Goal: Navigation & Orientation: Find specific page/section

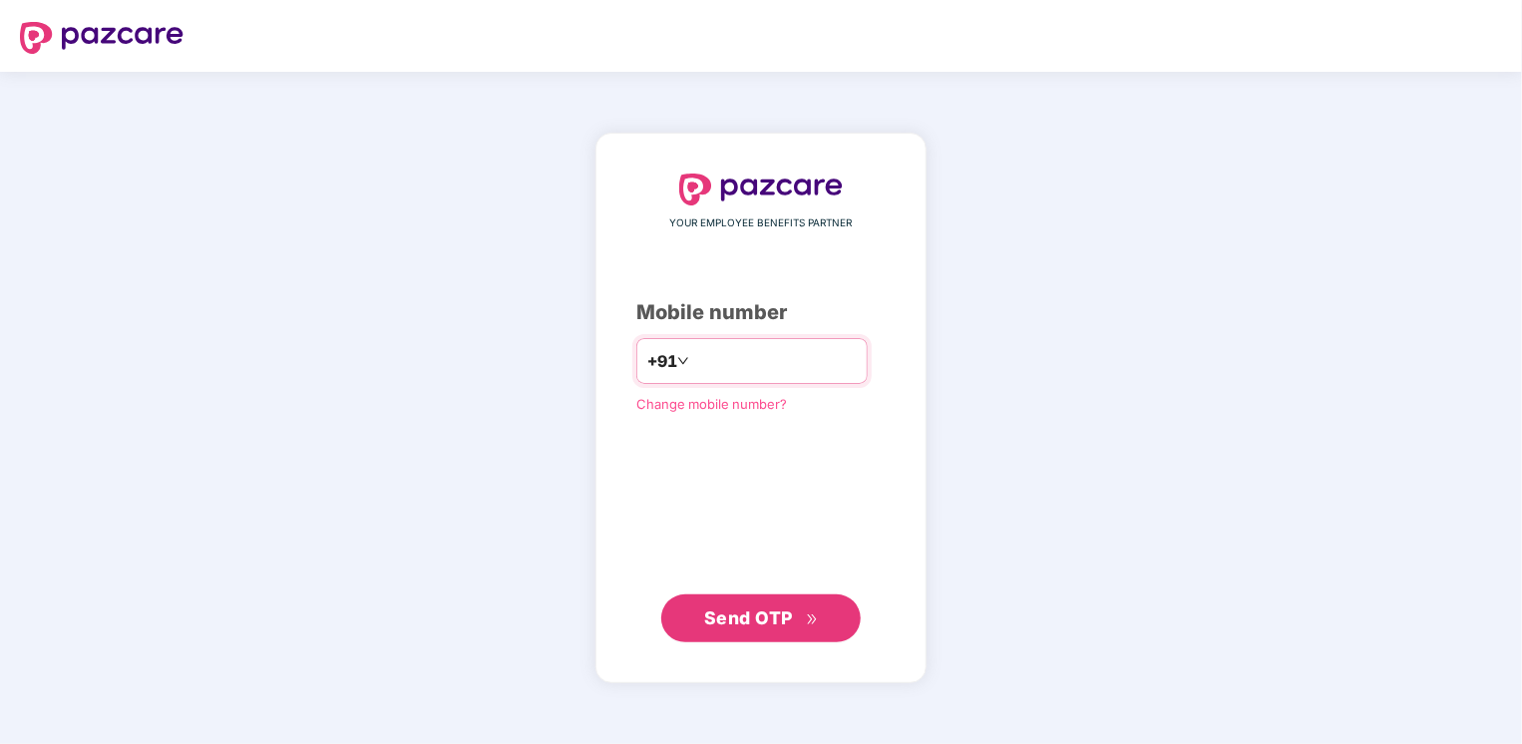
click at [693, 358] on input "**********" at bounding box center [775, 361] width 164 height 32
type input "**********"
click at [792, 624] on span "Send OTP" at bounding box center [748, 616] width 89 height 21
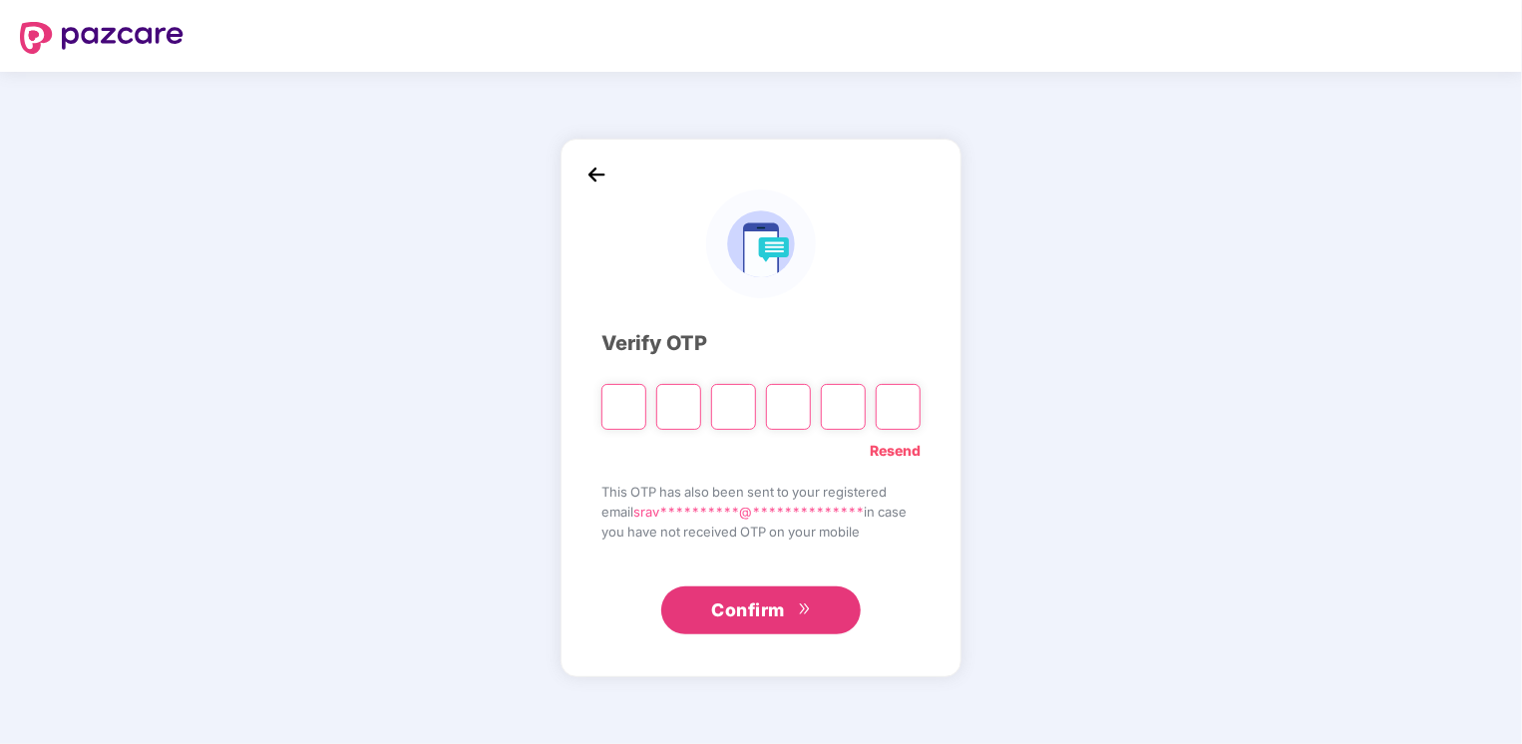
type input "*"
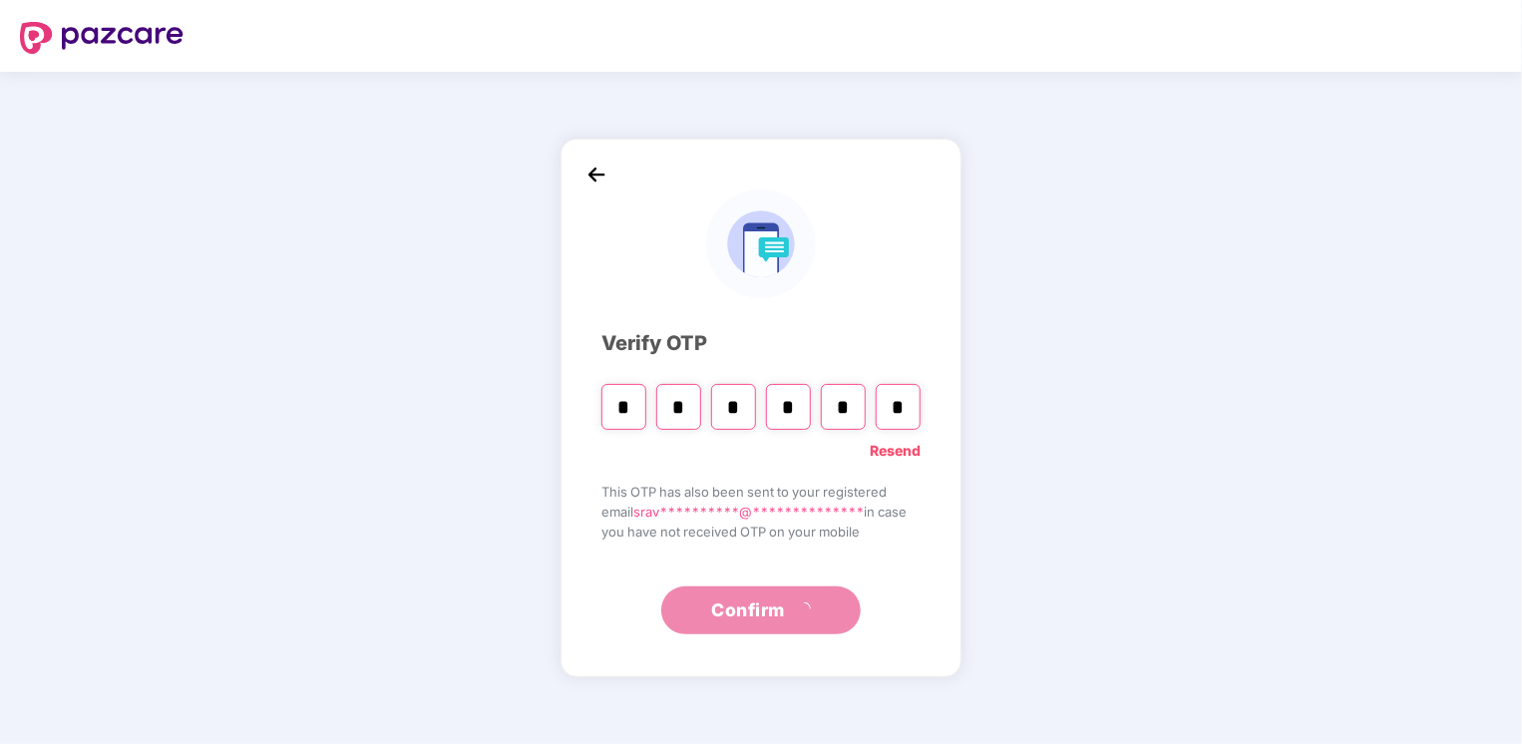
type input "*"
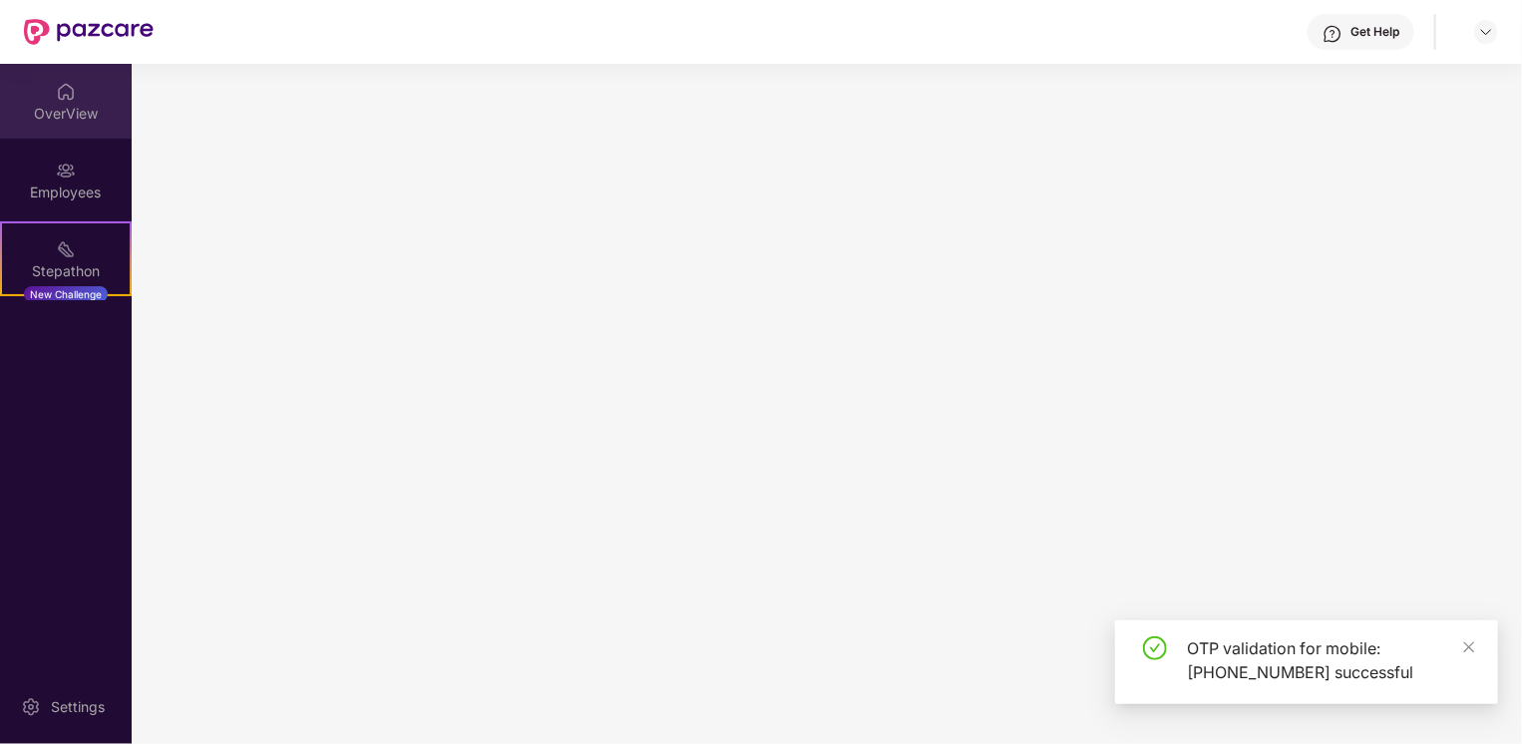
click at [69, 104] on div "OverView" at bounding box center [66, 114] width 132 height 20
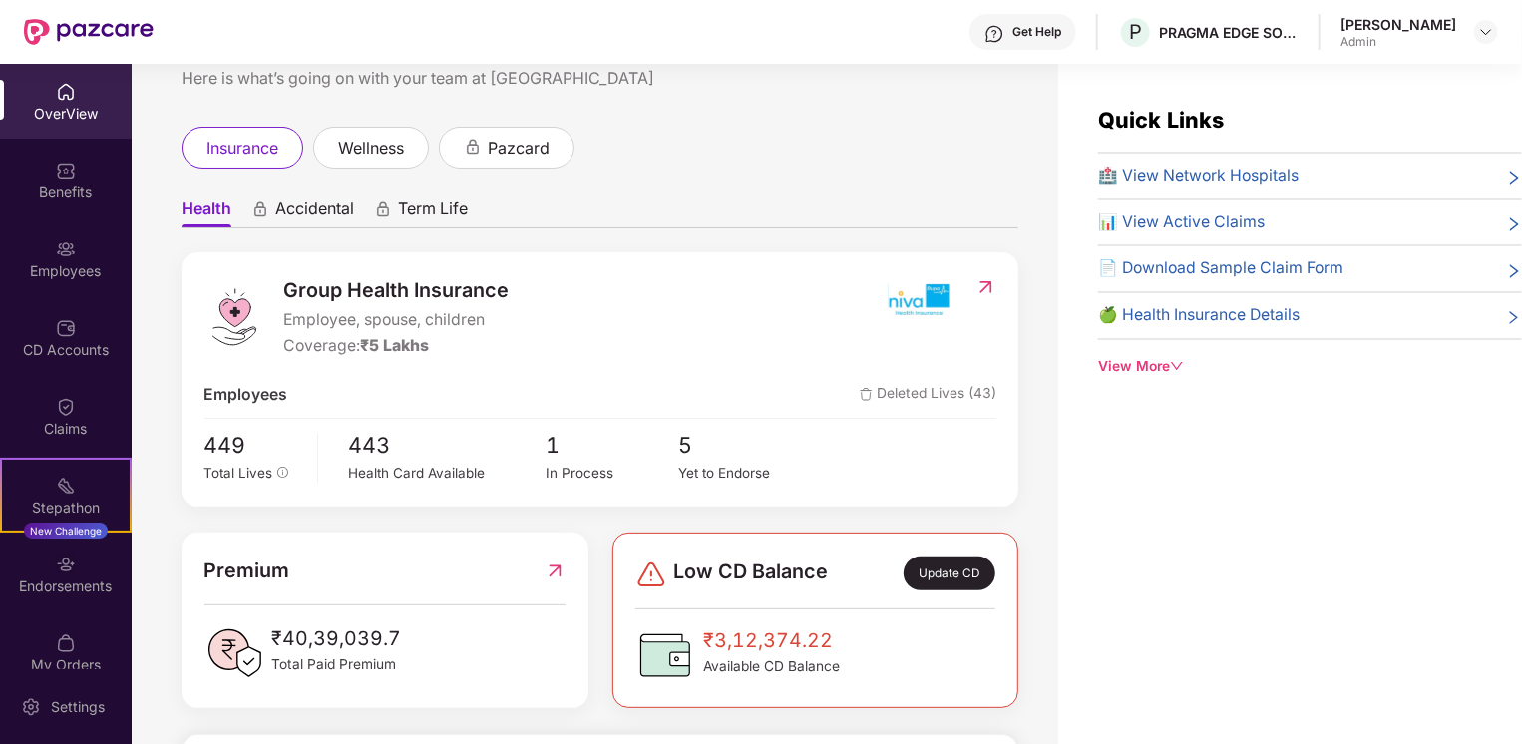
scroll to position [64, 0]
click at [56, 186] on div "Benefits" at bounding box center [66, 193] width 132 height 20
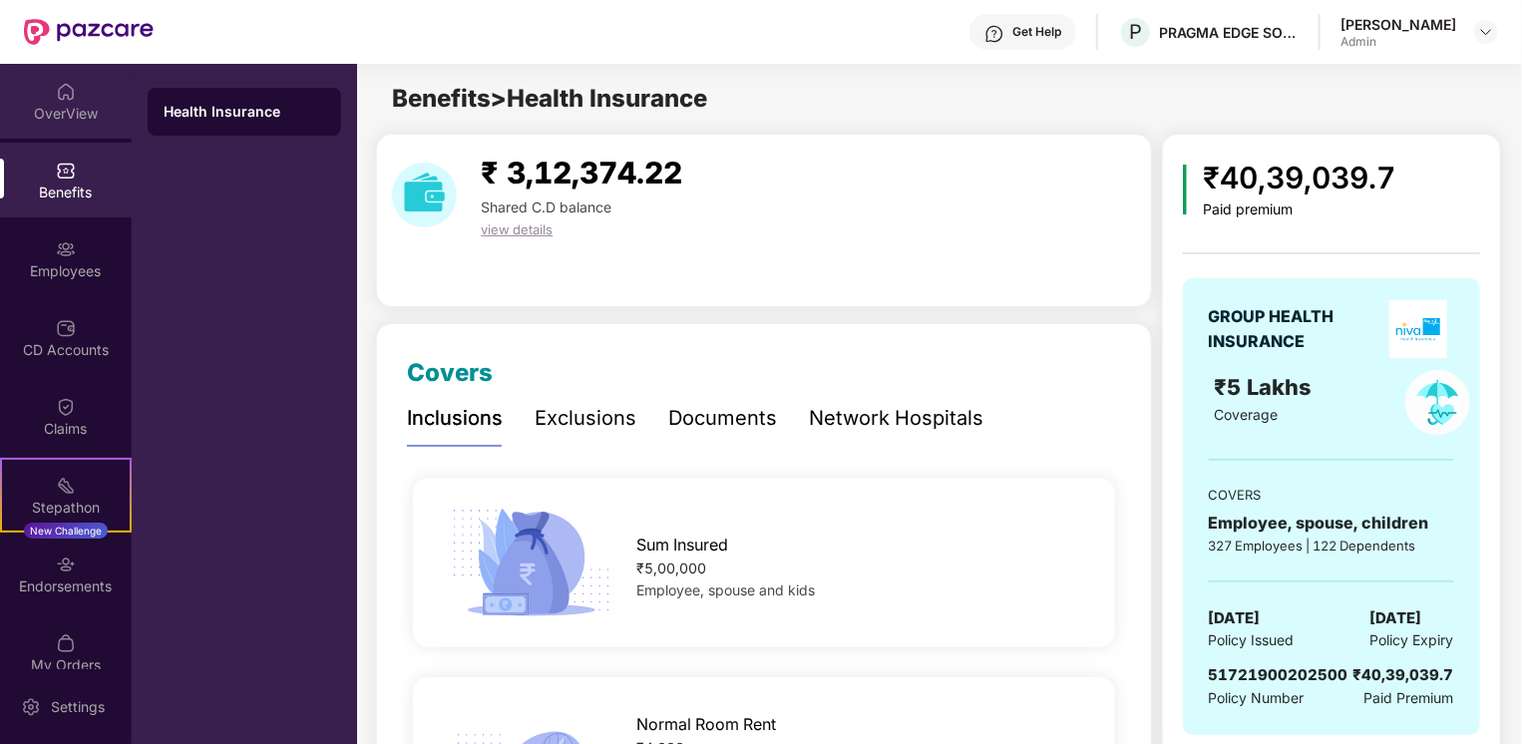
click at [71, 111] on div "OverView" at bounding box center [66, 114] width 132 height 20
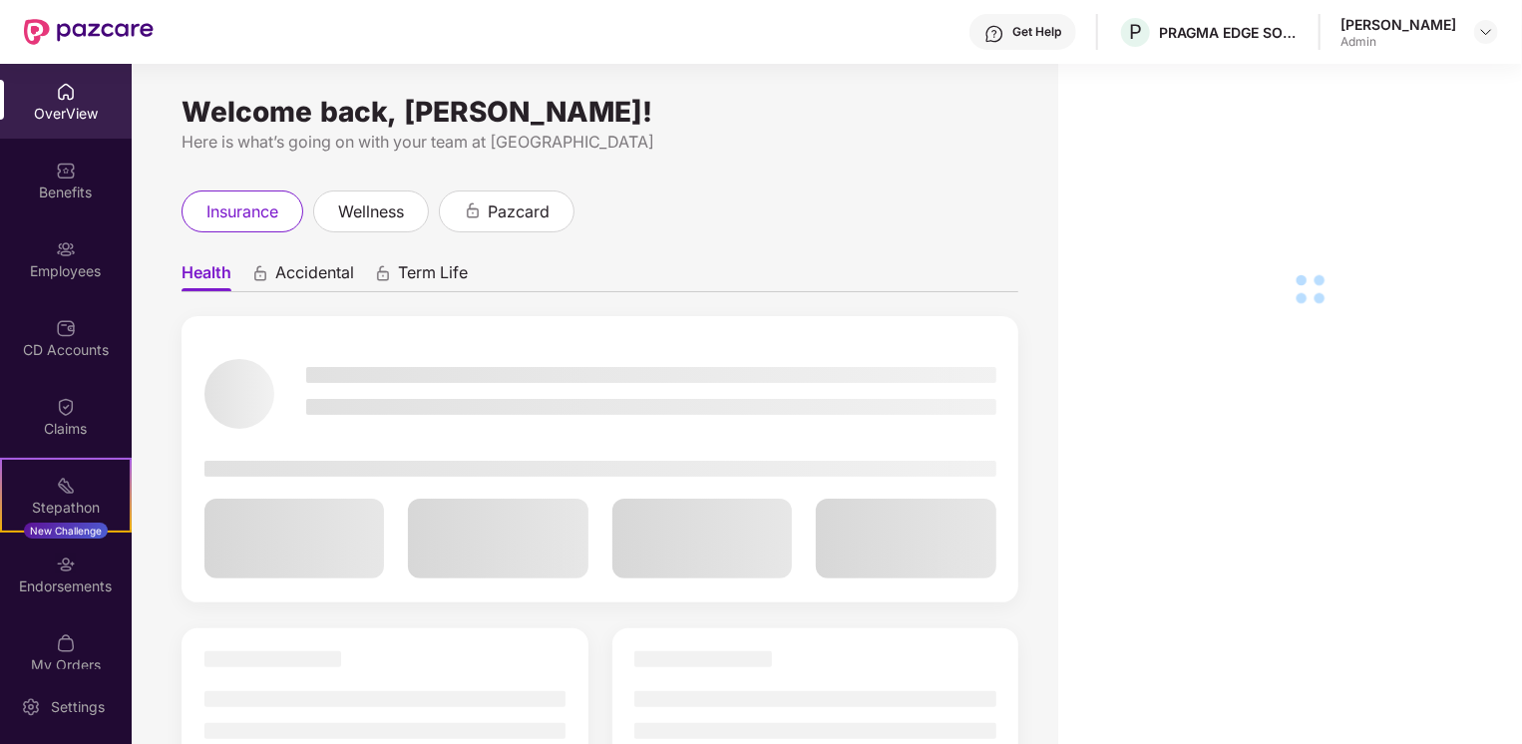
click at [50, 712] on div "Settings" at bounding box center [78, 707] width 66 height 20
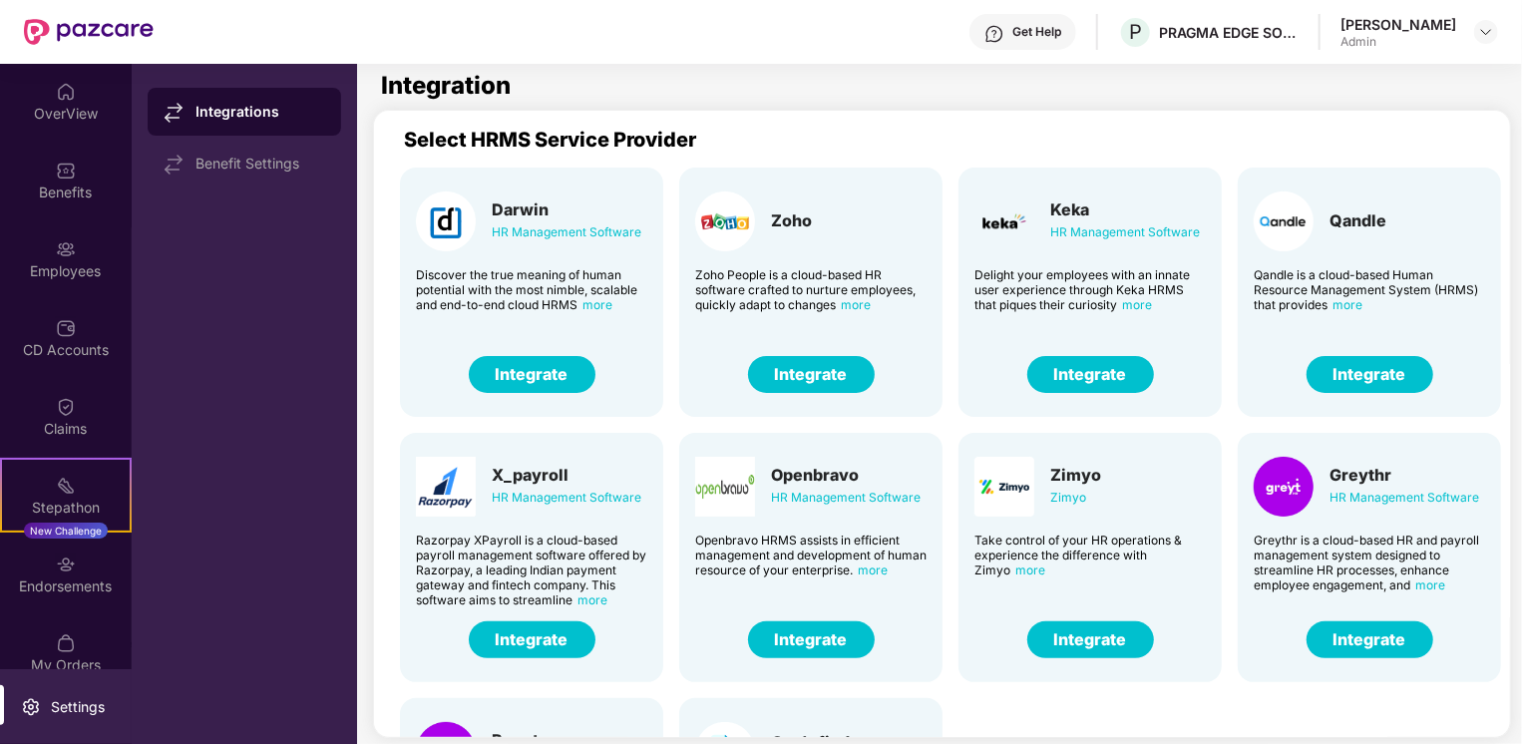
click at [75, 98] on div "OverView" at bounding box center [66, 101] width 132 height 75
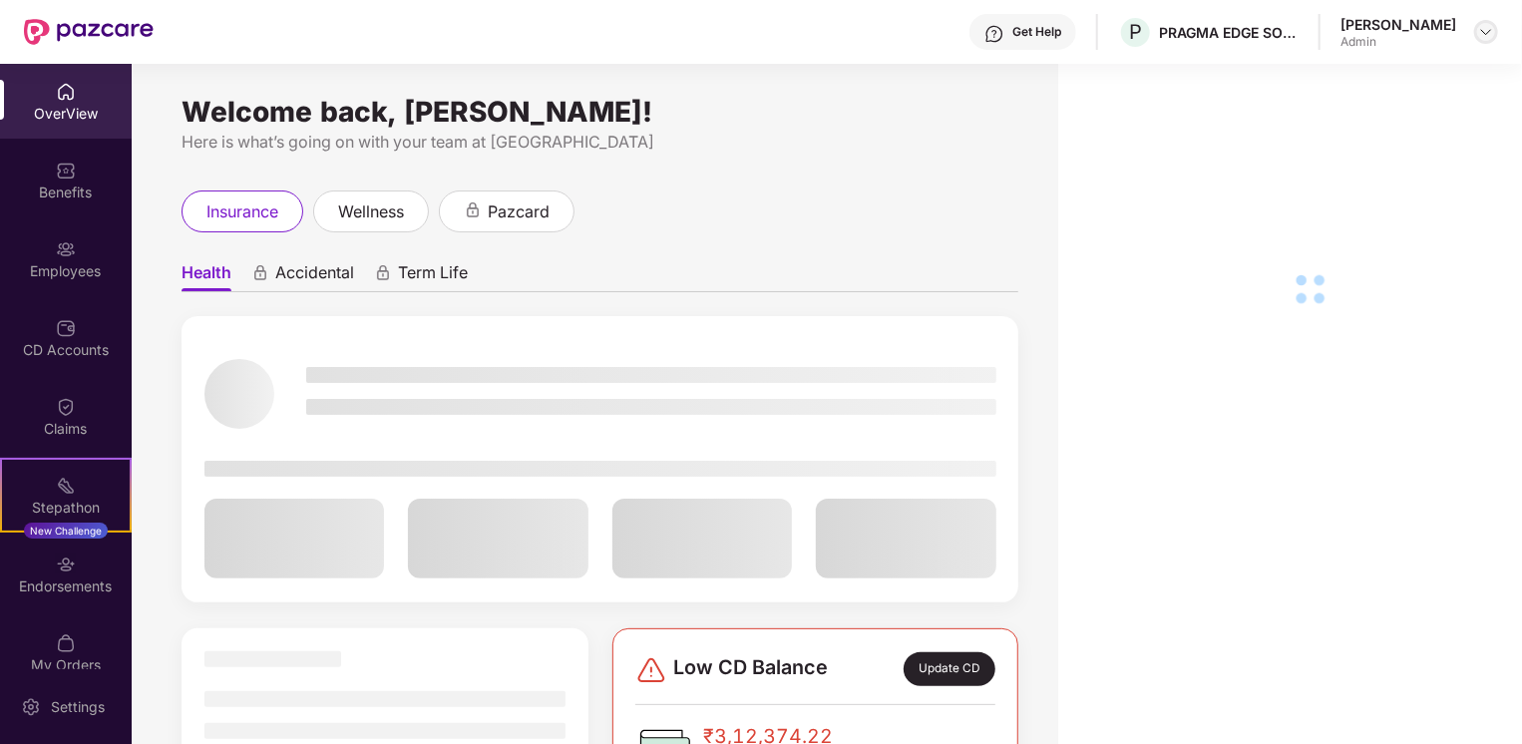
click at [1476, 31] on div at bounding box center [1486, 32] width 24 height 24
click at [1163, 166] on div at bounding box center [1290, 436] width 464 height 744
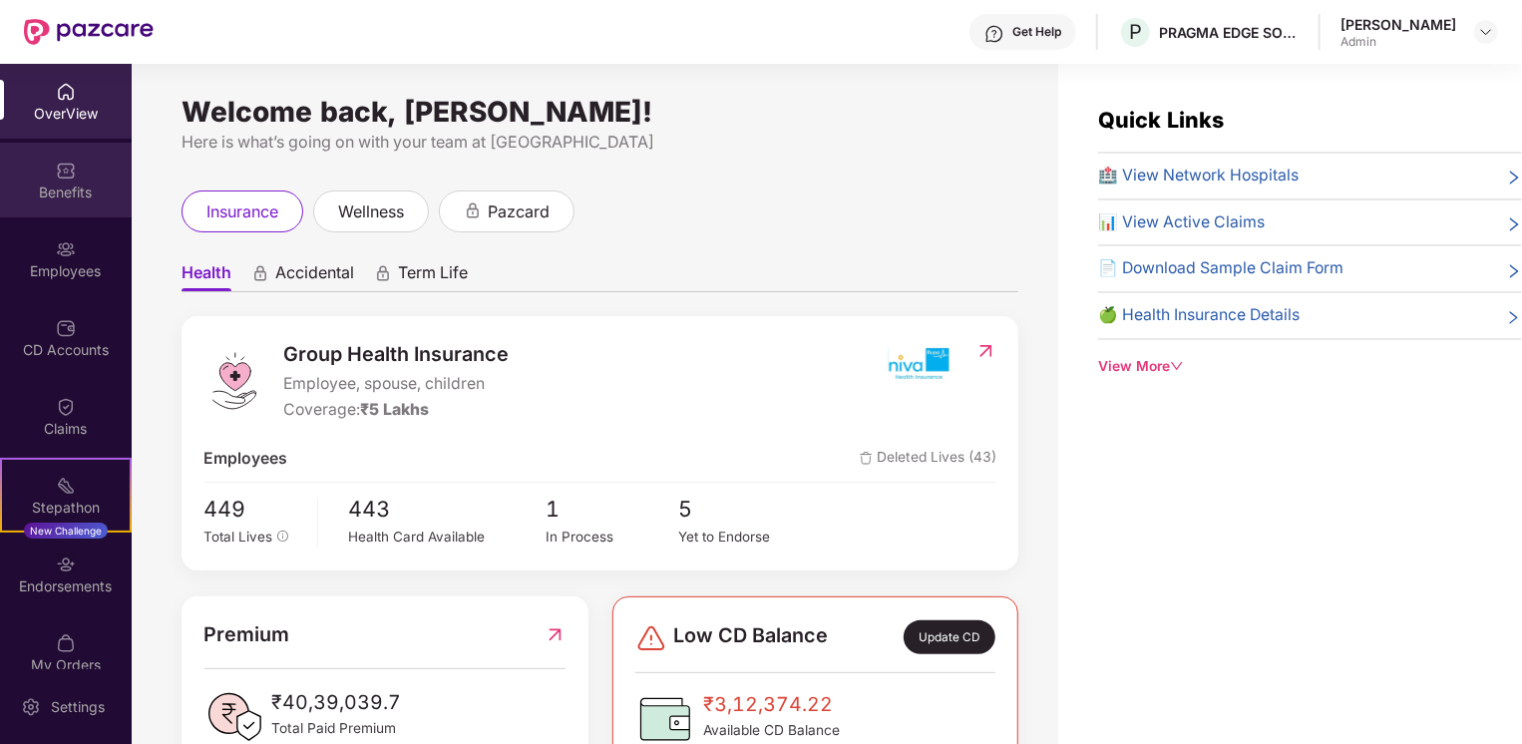
click at [69, 165] on img at bounding box center [66, 171] width 20 height 20
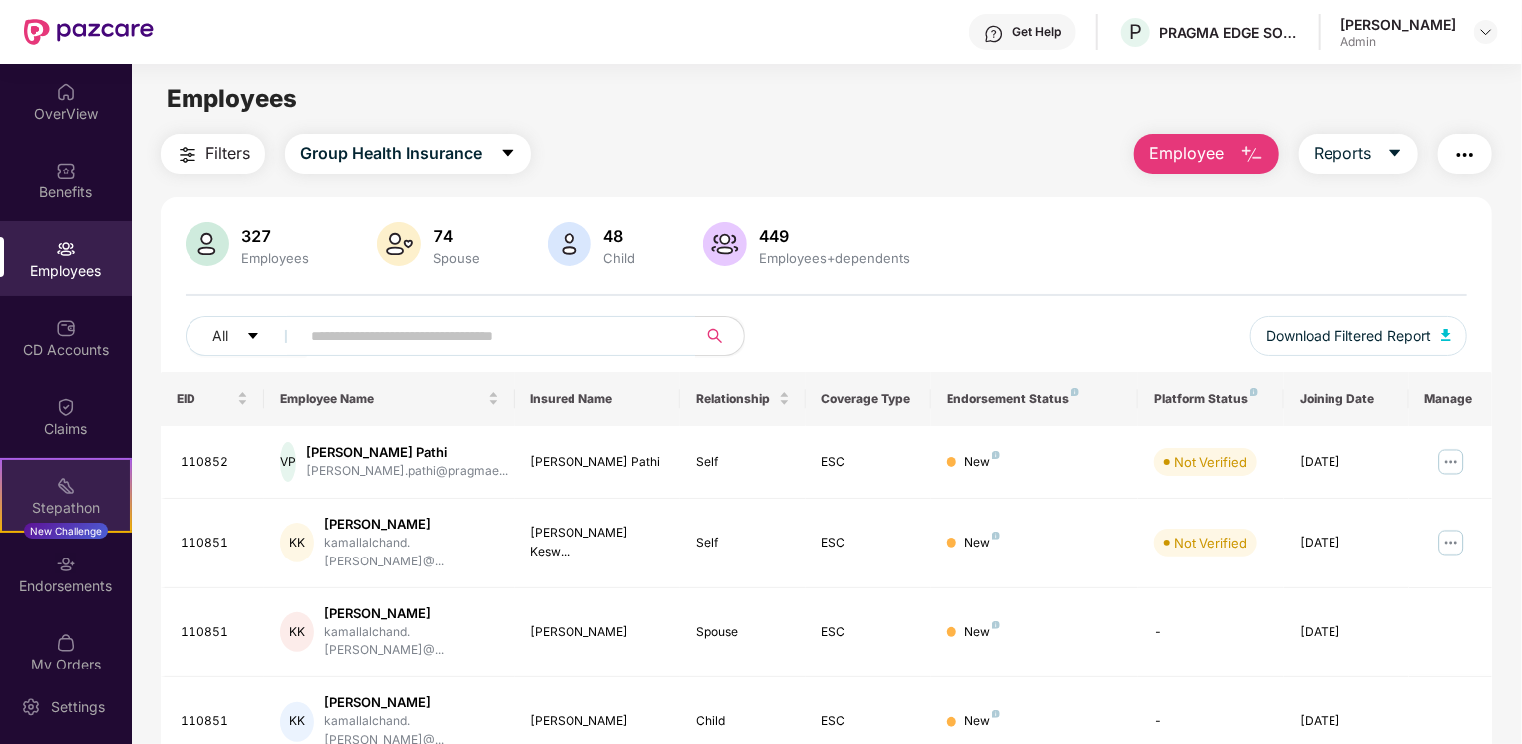
scroll to position [24, 0]
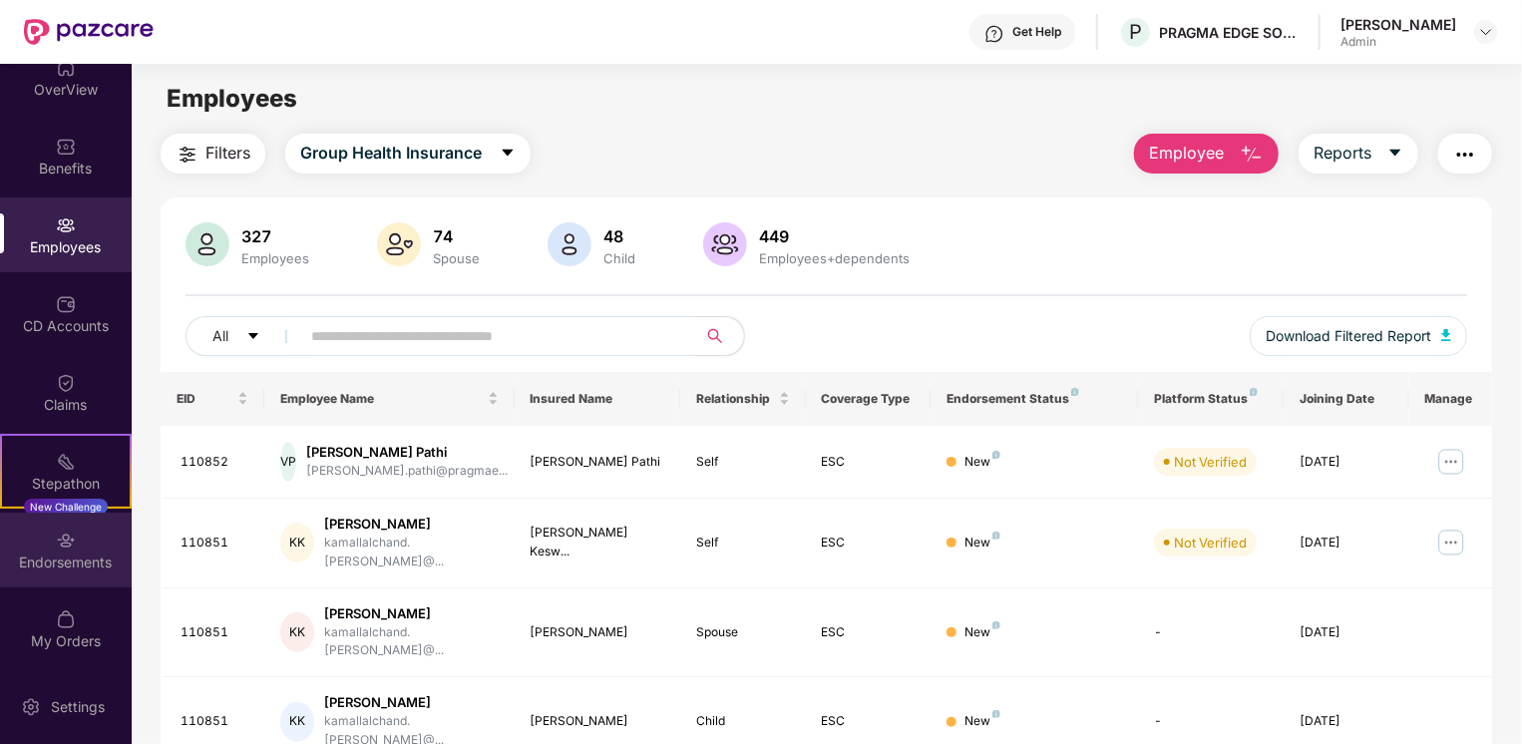
click at [58, 553] on div "Endorsements" at bounding box center [66, 563] width 132 height 20
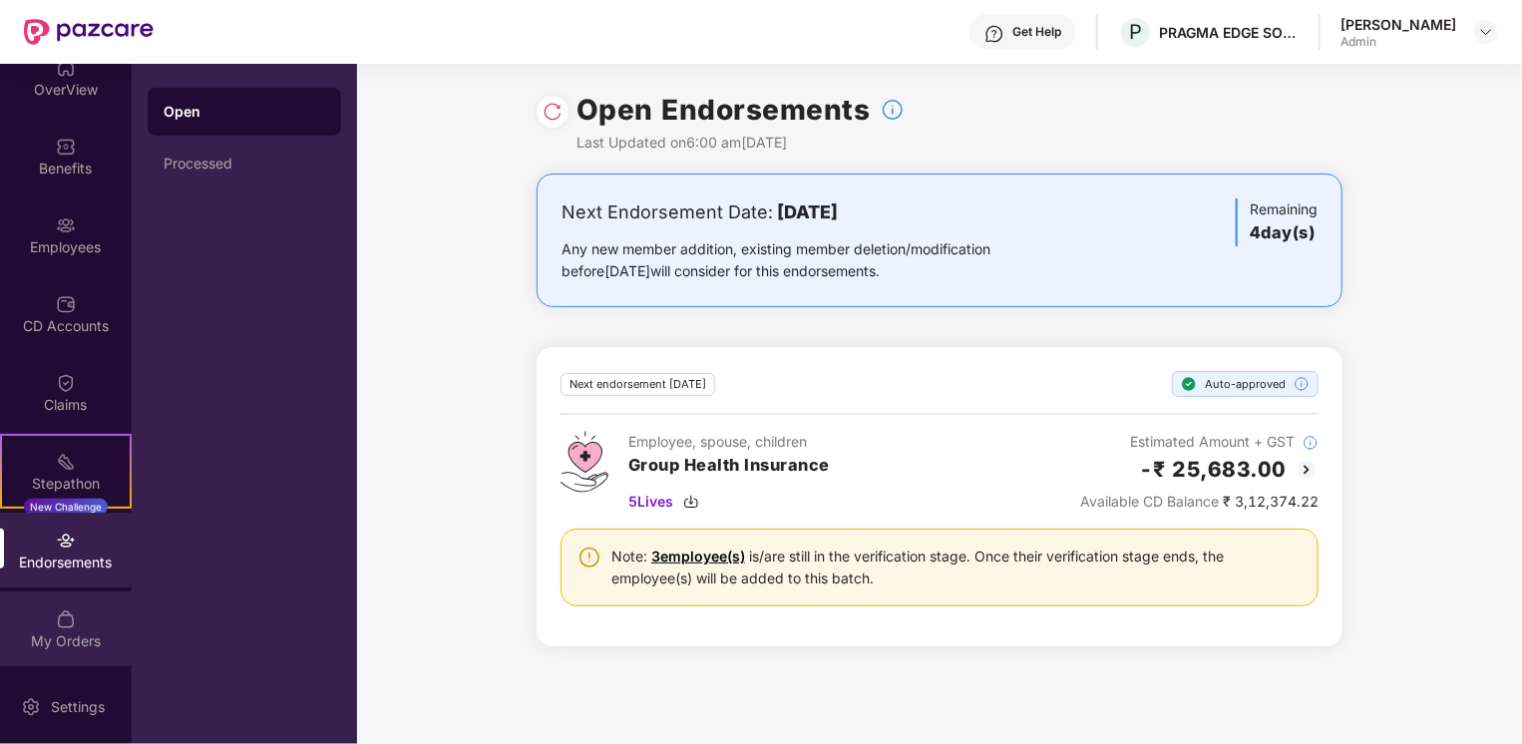
click at [84, 625] on div "My Orders" at bounding box center [66, 628] width 132 height 75
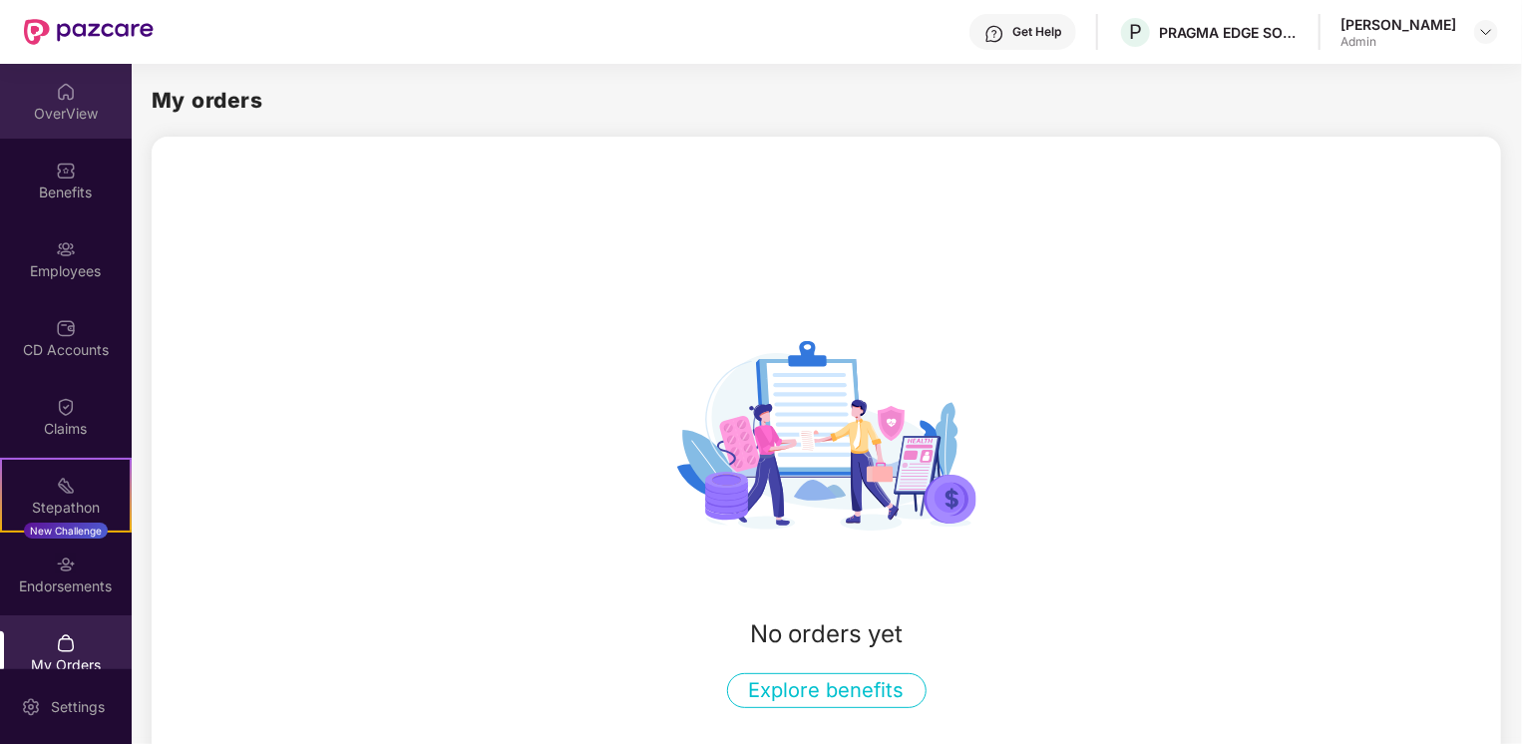
click at [43, 95] on div "OverView" at bounding box center [66, 101] width 132 height 75
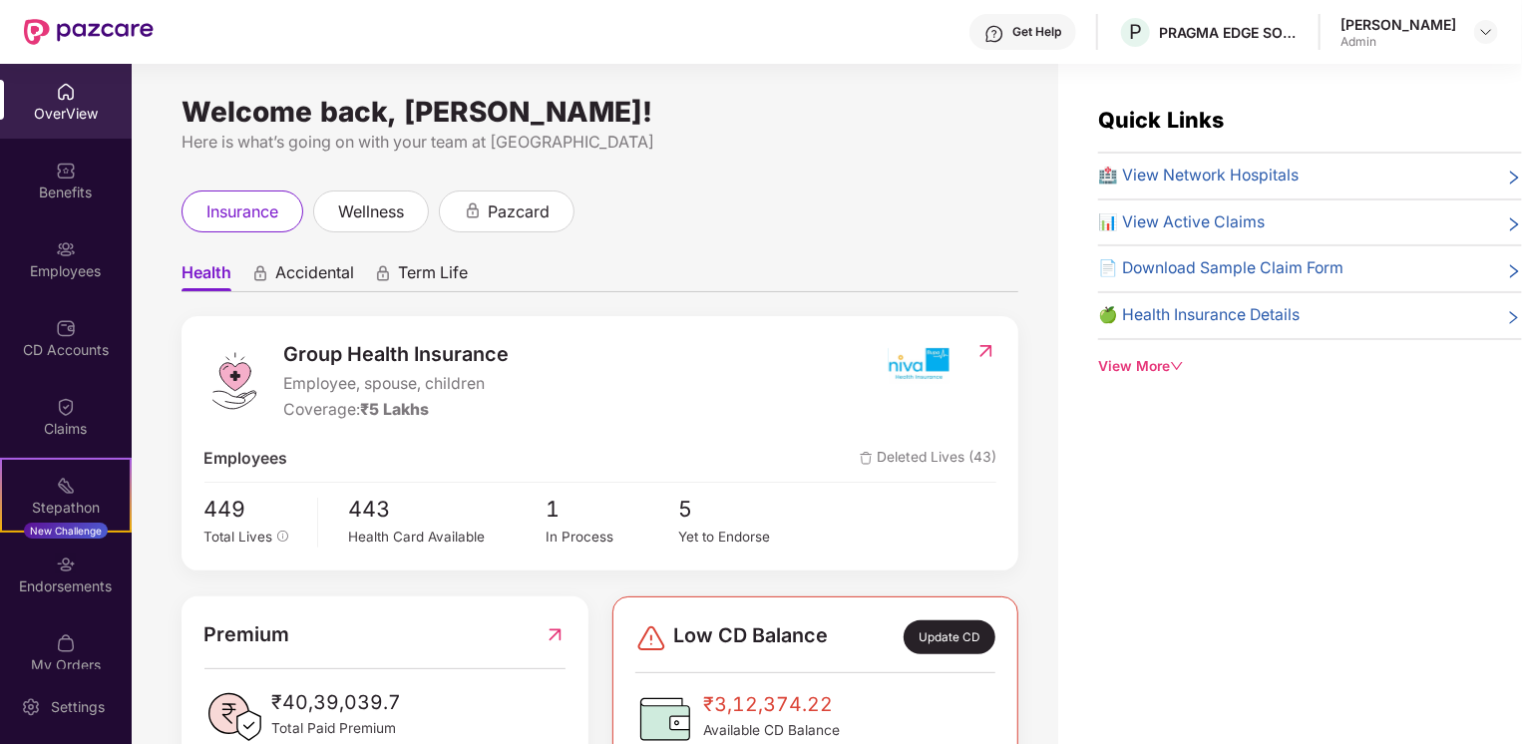
click at [319, 273] on span "Accidental" at bounding box center [314, 276] width 79 height 29
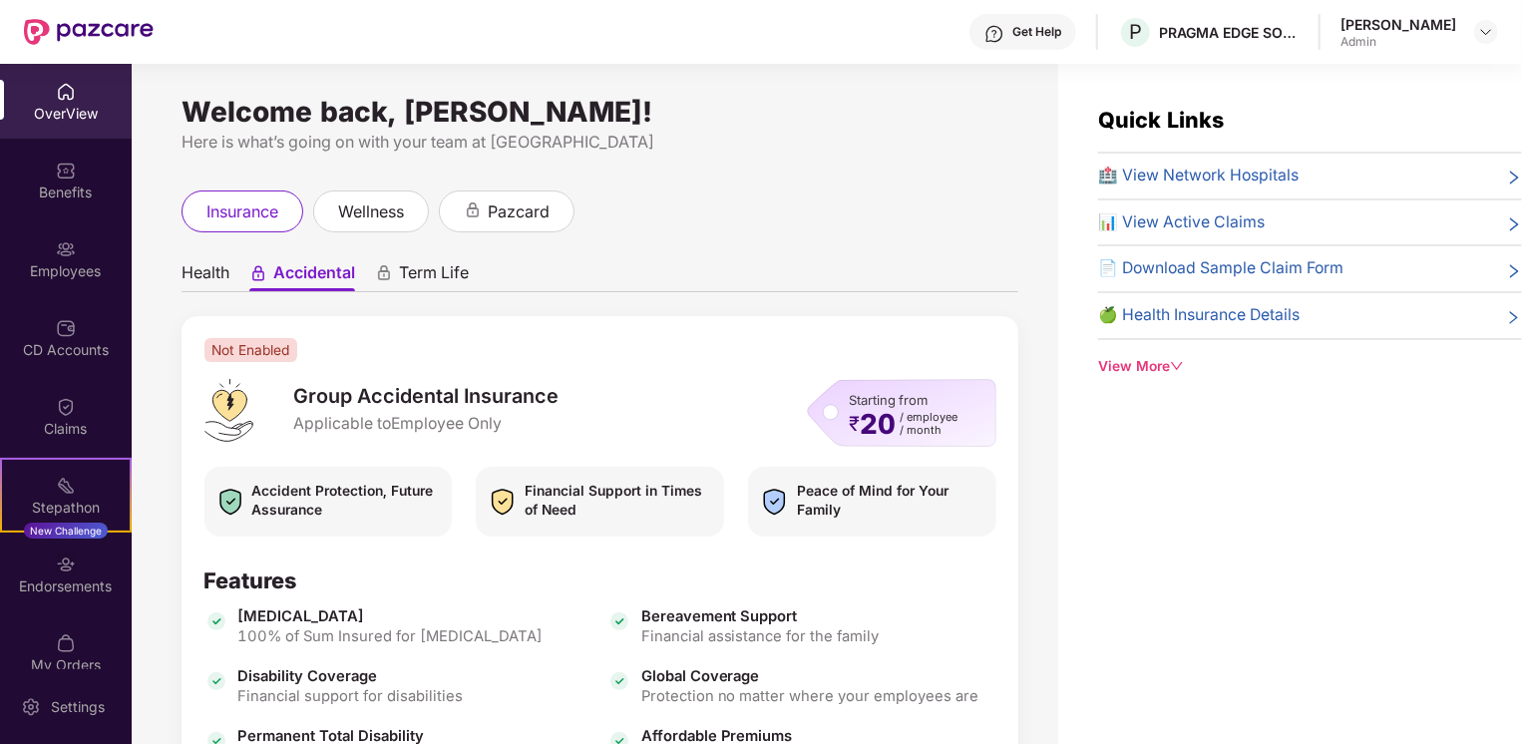
click at [411, 273] on span "Term Life" at bounding box center [434, 276] width 70 height 29
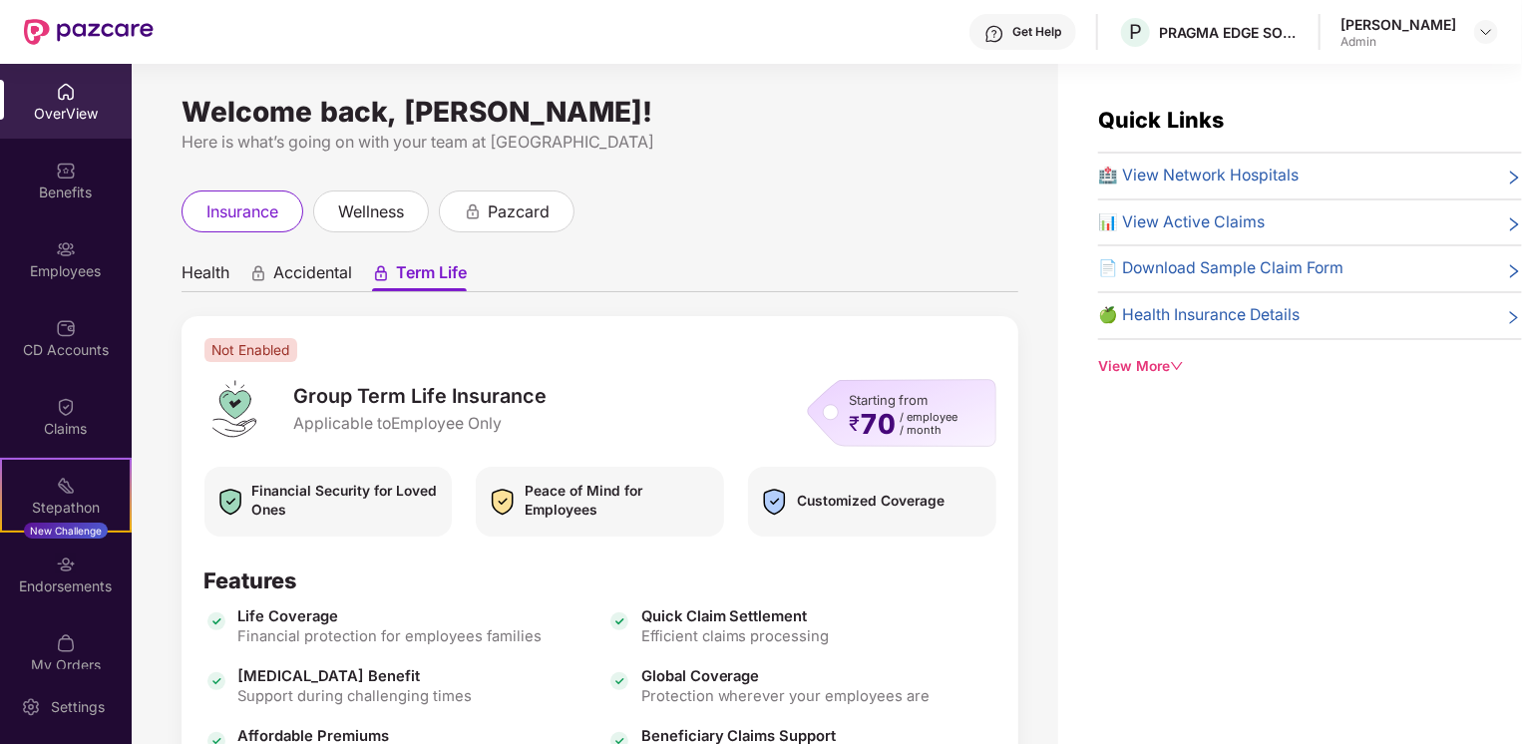
click at [1004, 41] on img at bounding box center [994, 34] width 20 height 20
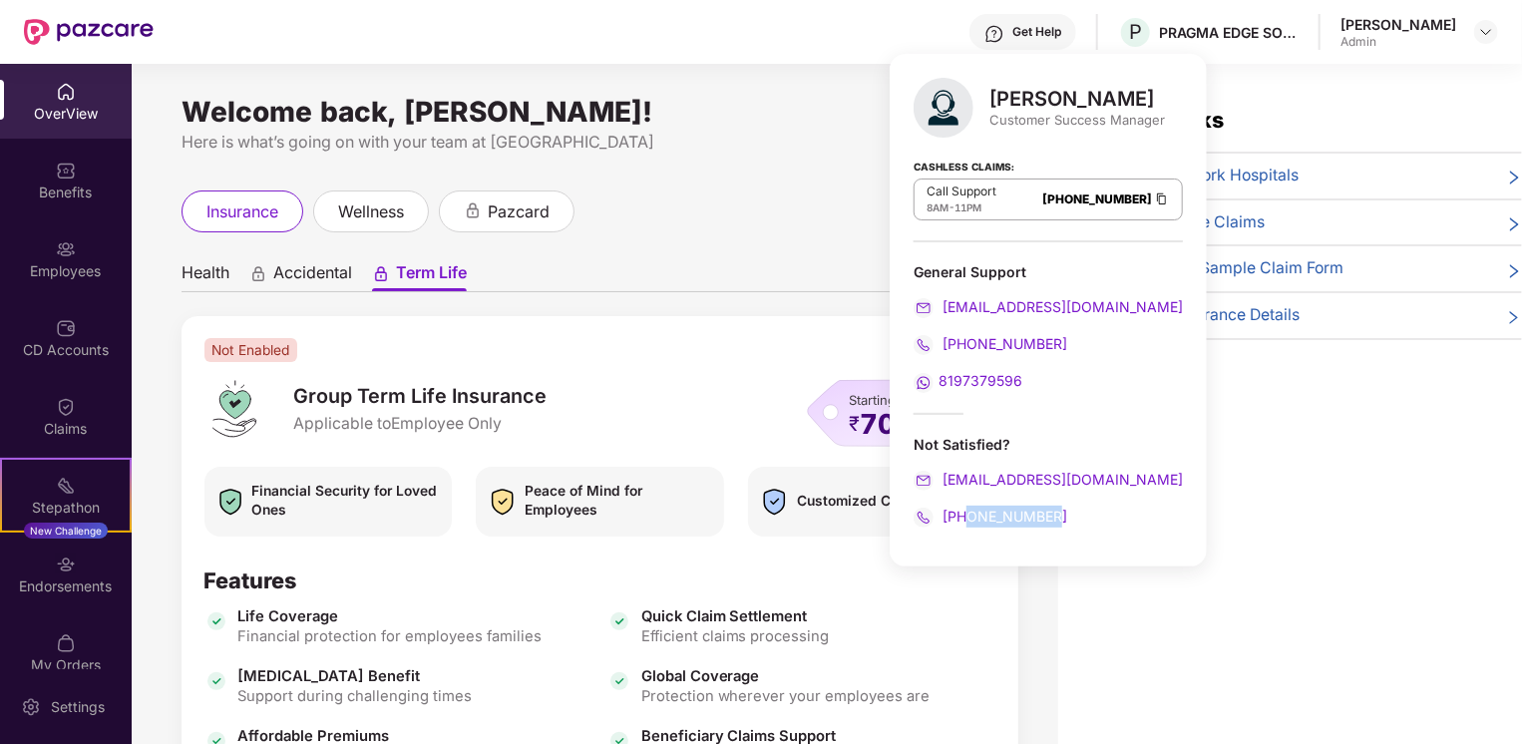
drag, startPoint x: 1061, startPoint y: 513, endPoint x: 965, endPoint y: 513, distance: 95.8
click at [965, 513] on div "[PHONE_NUMBER]" at bounding box center [1048, 517] width 269 height 22
copy span "6388263181"
click at [793, 233] on div "Health Accidental Term Life Not Enabled Group Term Life Insurance Applicable to…" at bounding box center [600, 583] width 837 height 703
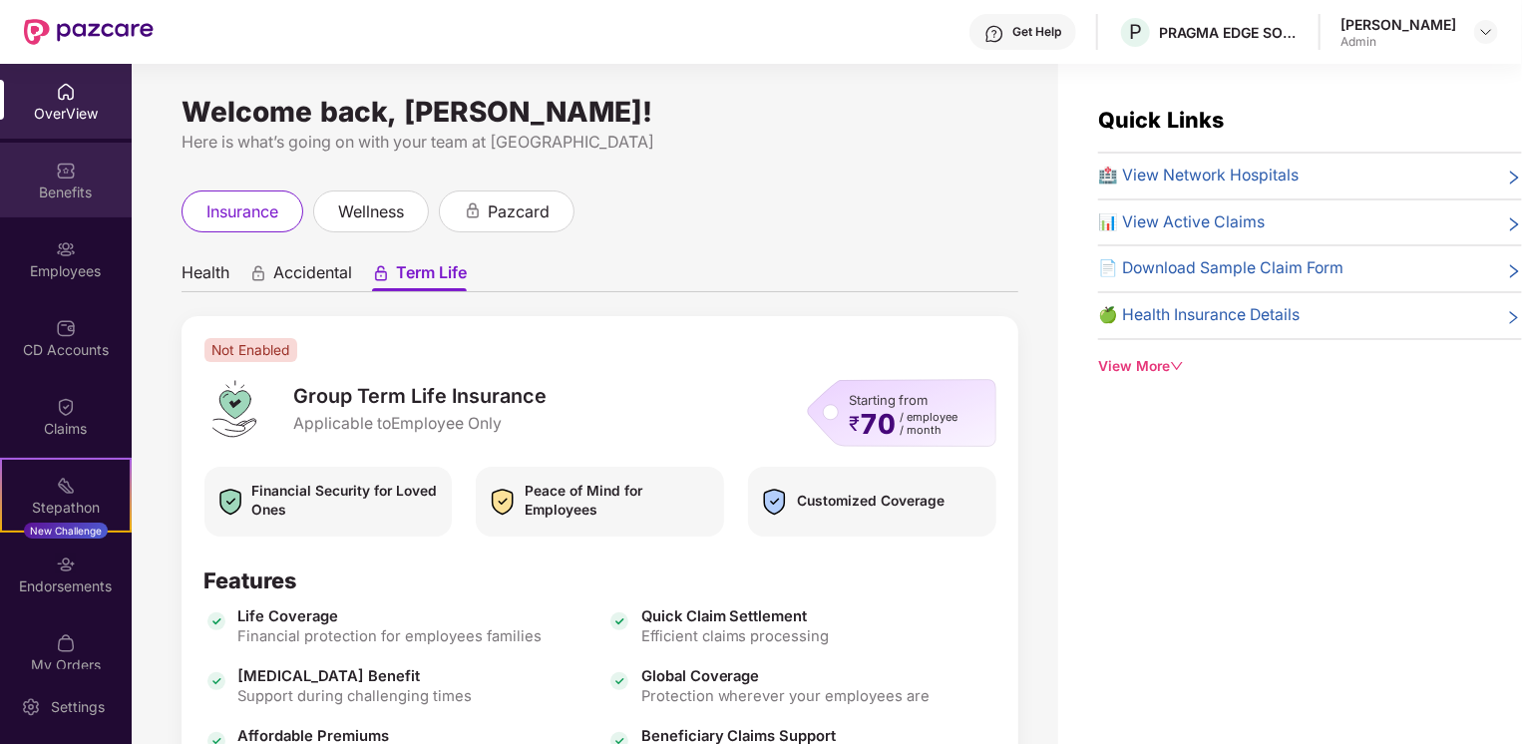
click at [65, 171] on img at bounding box center [66, 171] width 20 height 20
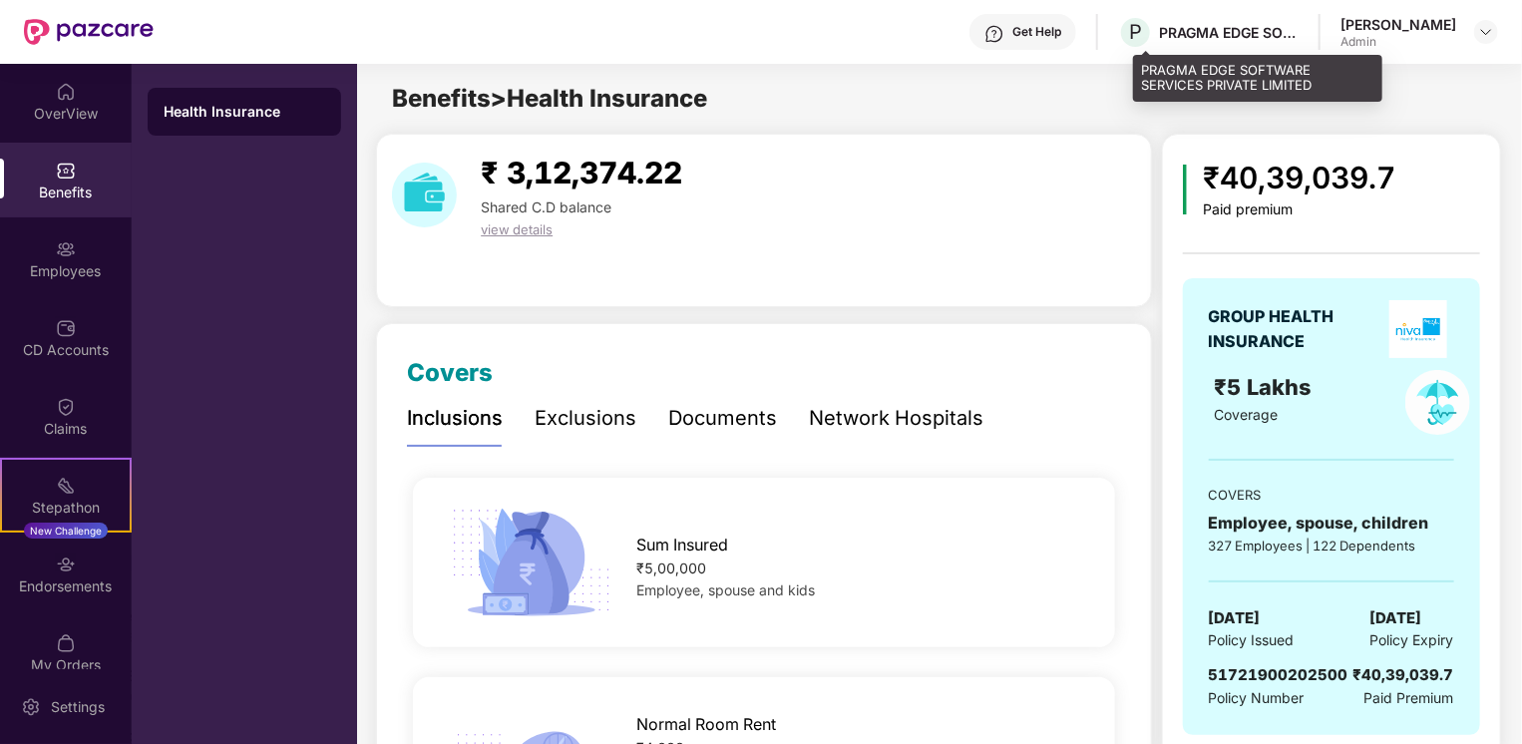
click at [1225, 30] on div "PRAGMA EDGE SOFTWARE SERVICES PRIVATE LIMITED" at bounding box center [1229, 32] width 140 height 19
click at [1139, 38] on span "P" at bounding box center [1135, 32] width 35 height 35
click at [1177, 36] on div "PRAGMA EDGE SOFTWARE SERVICES PRIVATE LIMITED" at bounding box center [1229, 32] width 140 height 19
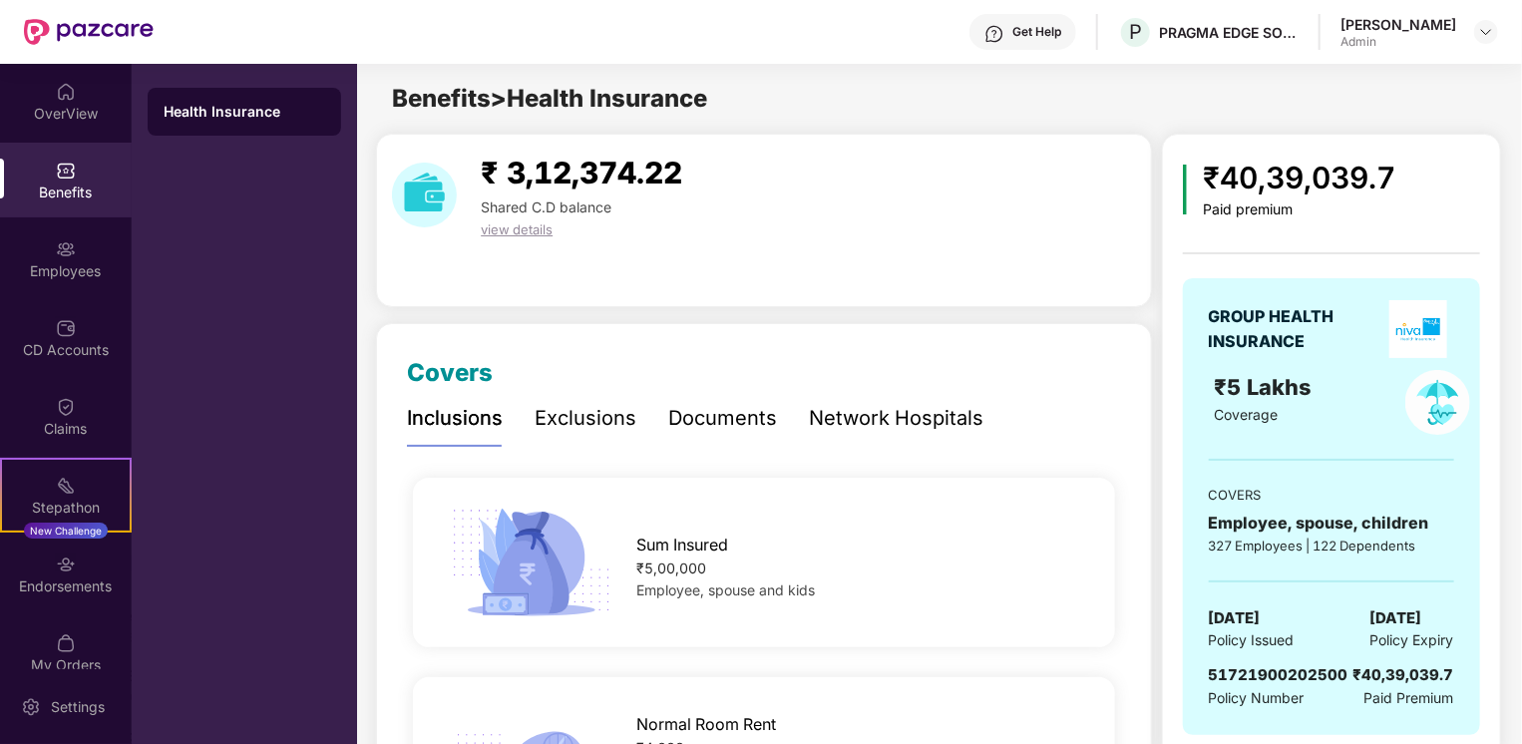
click at [1059, 25] on div "Get Help" at bounding box center [1036, 32] width 49 height 16
click at [56, 98] on img at bounding box center [66, 92] width 20 height 20
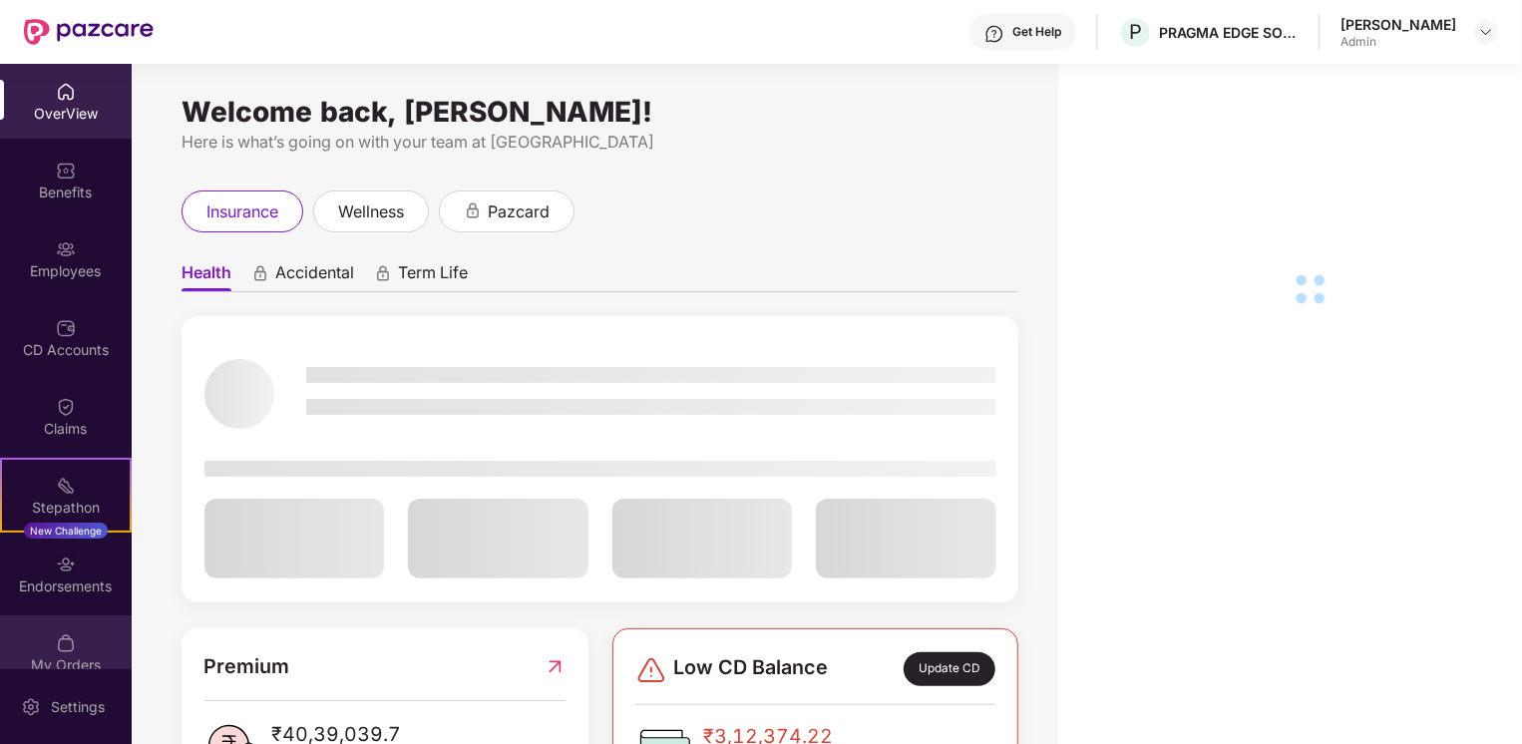
scroll to position [24, 0]
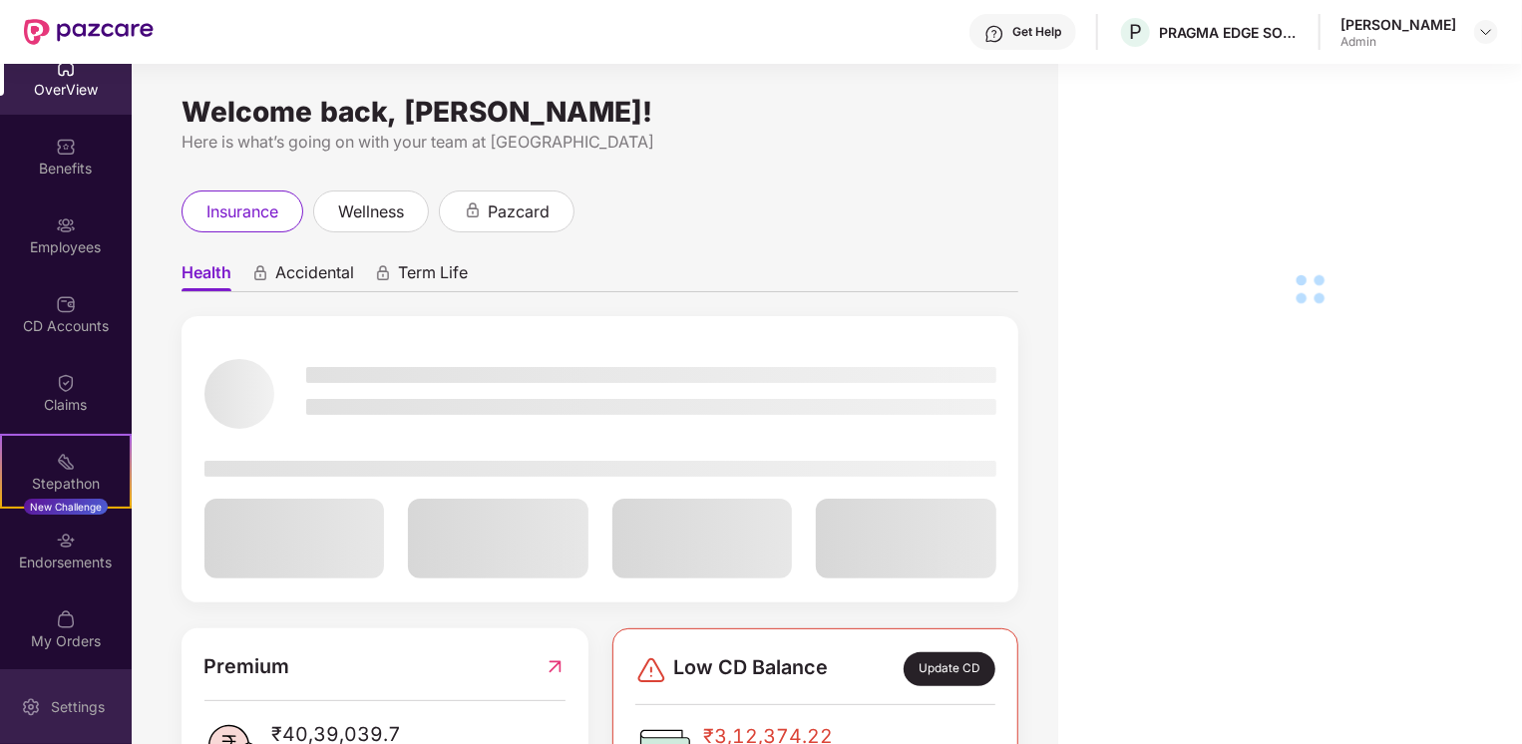
click at [67, 688] on div "Settings" at bounding box center [66, 706] width 132 height 75
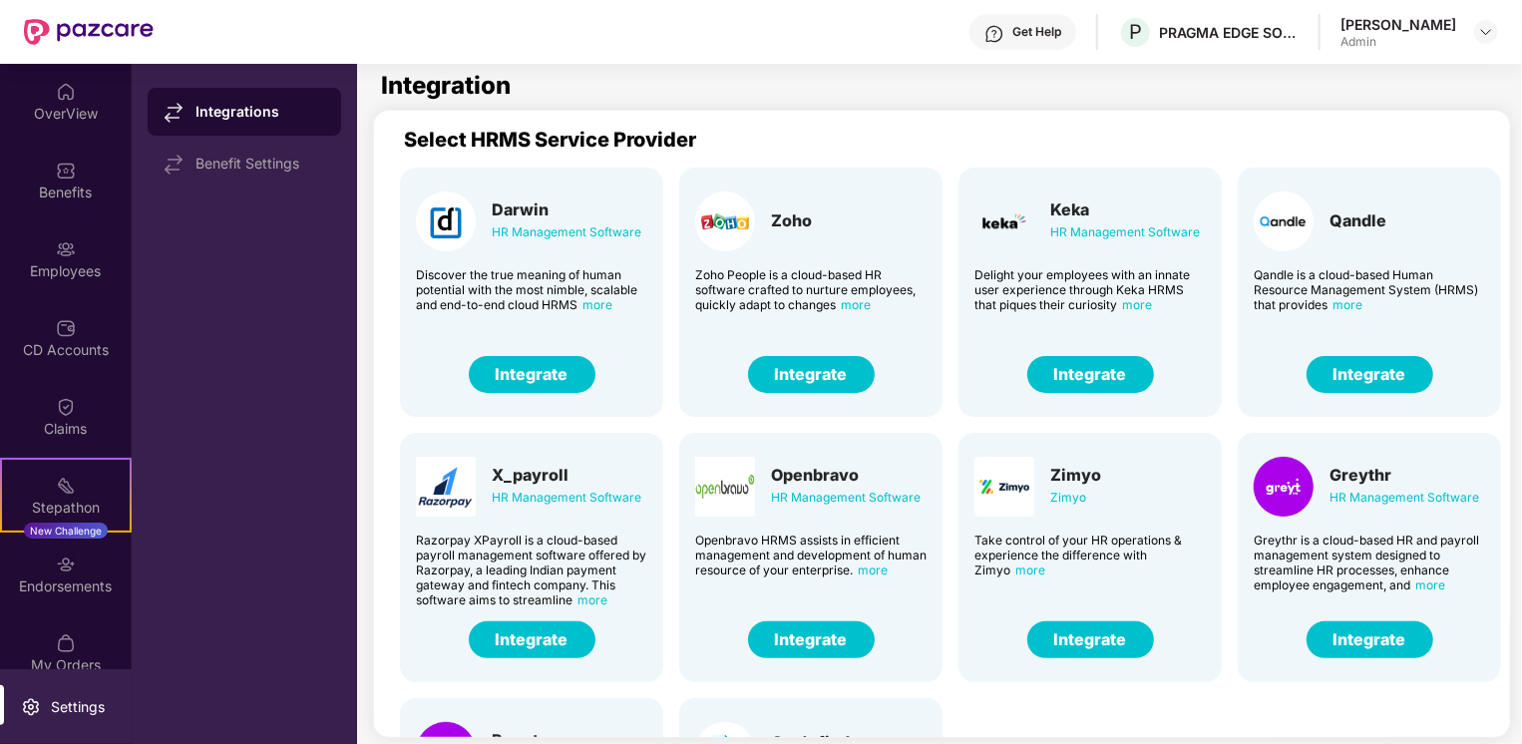
click at [83, 102] on div "OverView" at bounding box center [66, 101] width 132 height 75
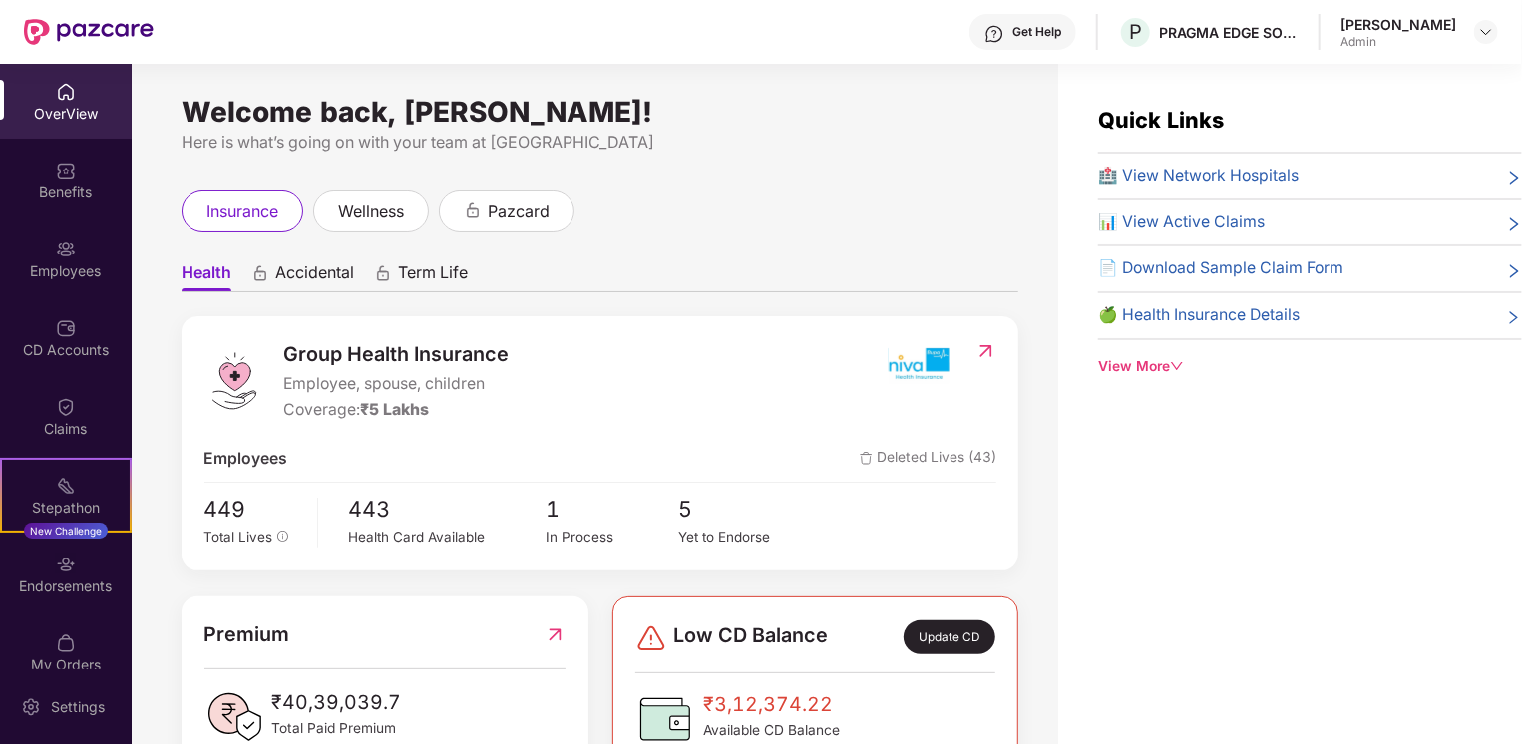
click at [73, 178] on div "Benefits" at bounding box center [66, 180] width 132 height 75
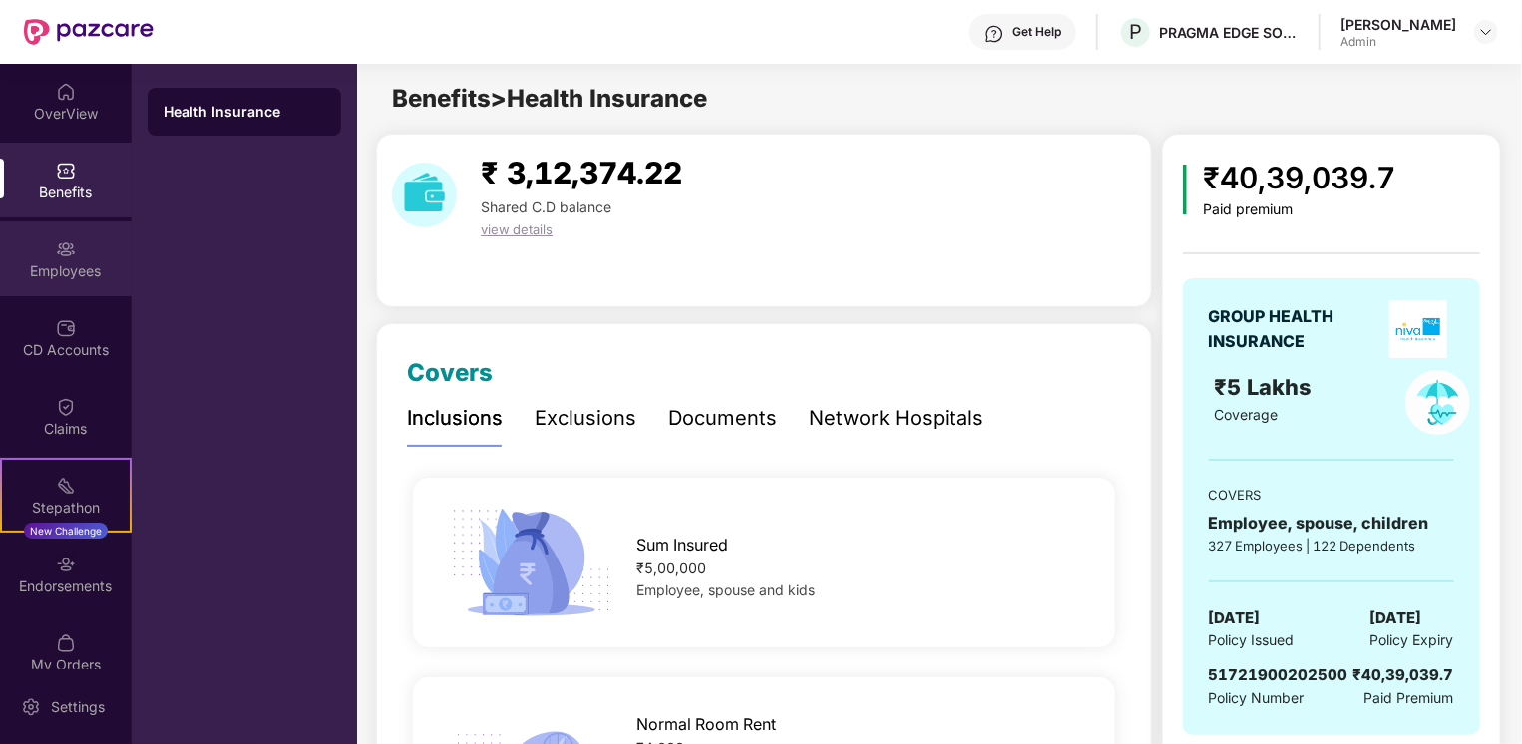
click at [59, 268] on div "Employees" at bounding box center [66, 271] width 132 height 20
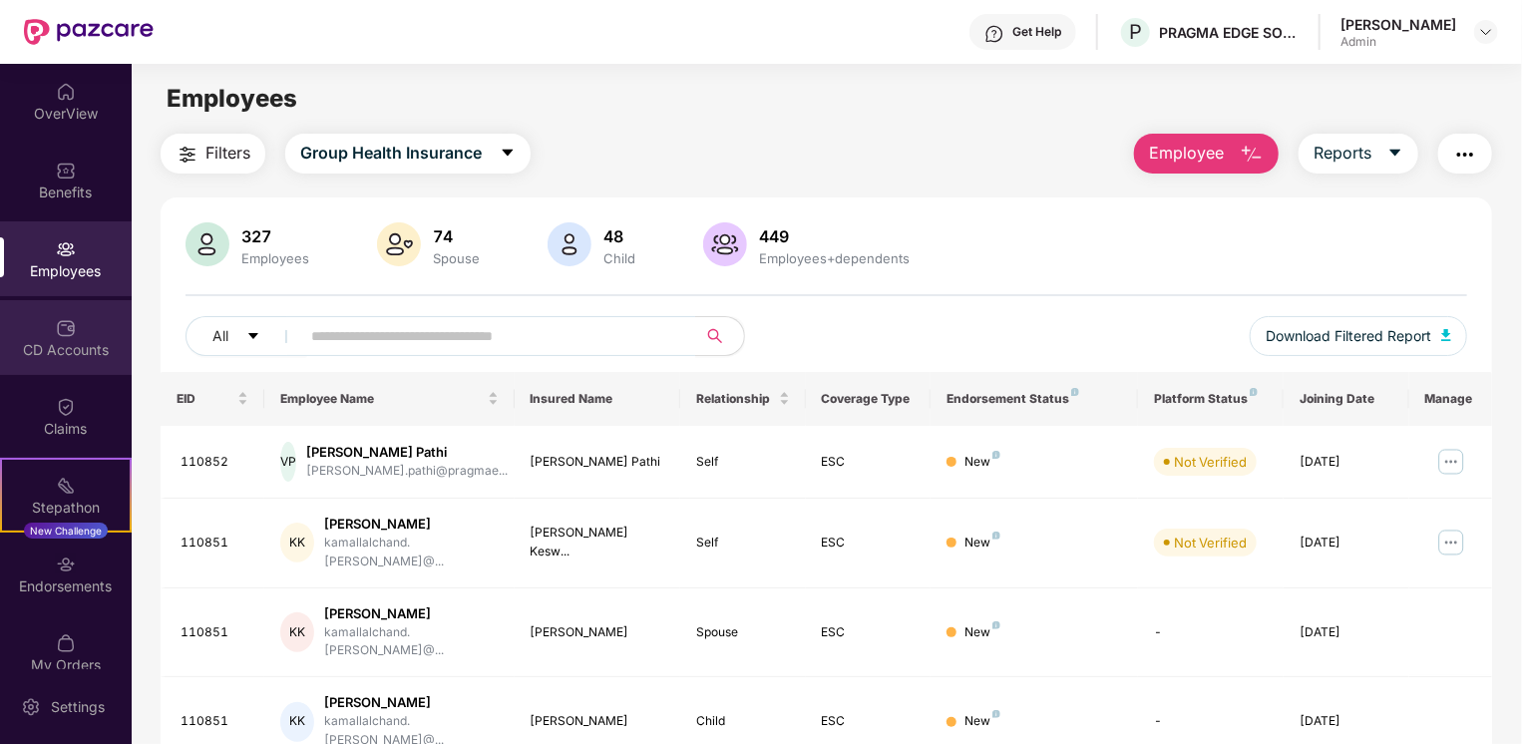
click at [56, 338] on div "CD Accounts" at bounding box center [66, 337] width 132 height 75
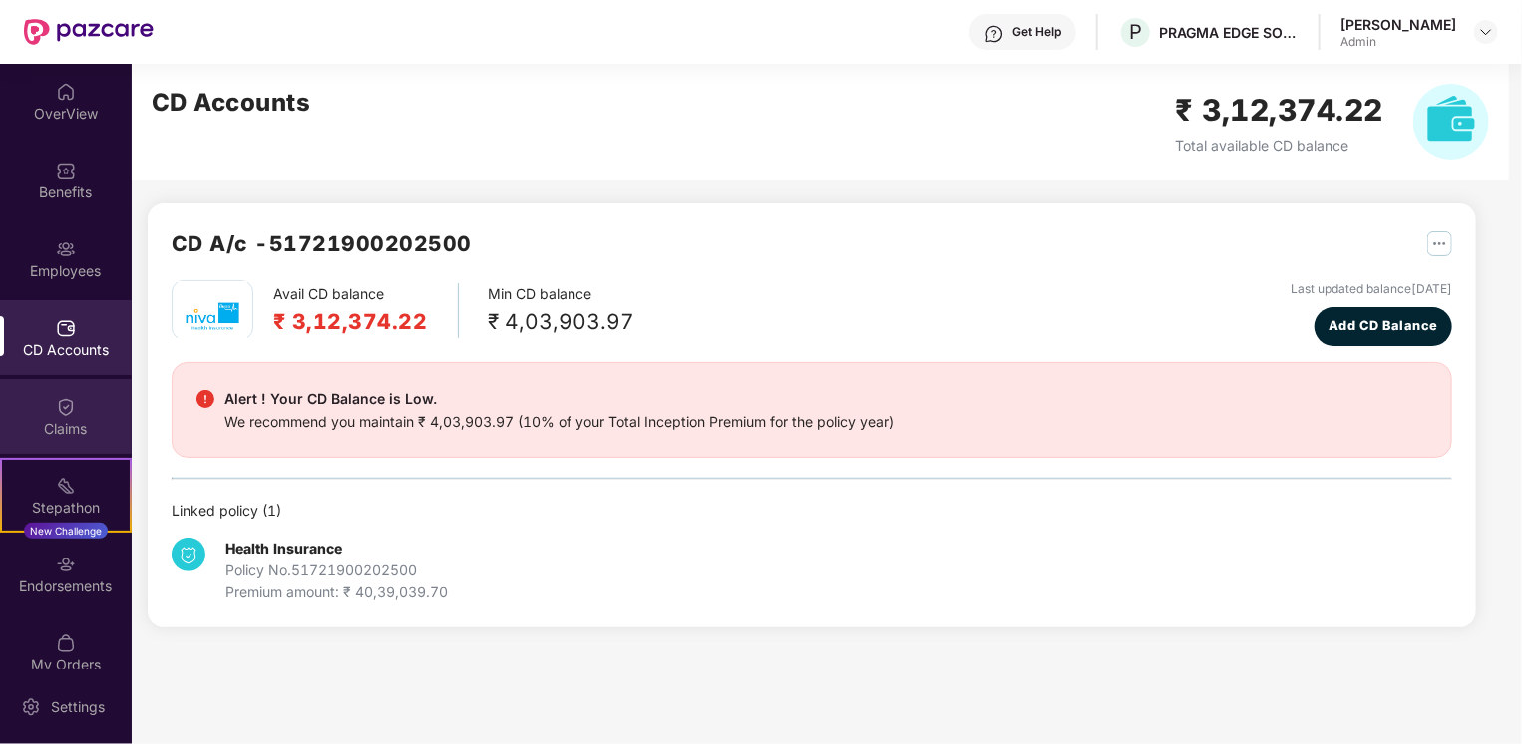
click at [61, 423] on div "Claims" at bounding box center [66, 429] width 132 height 20
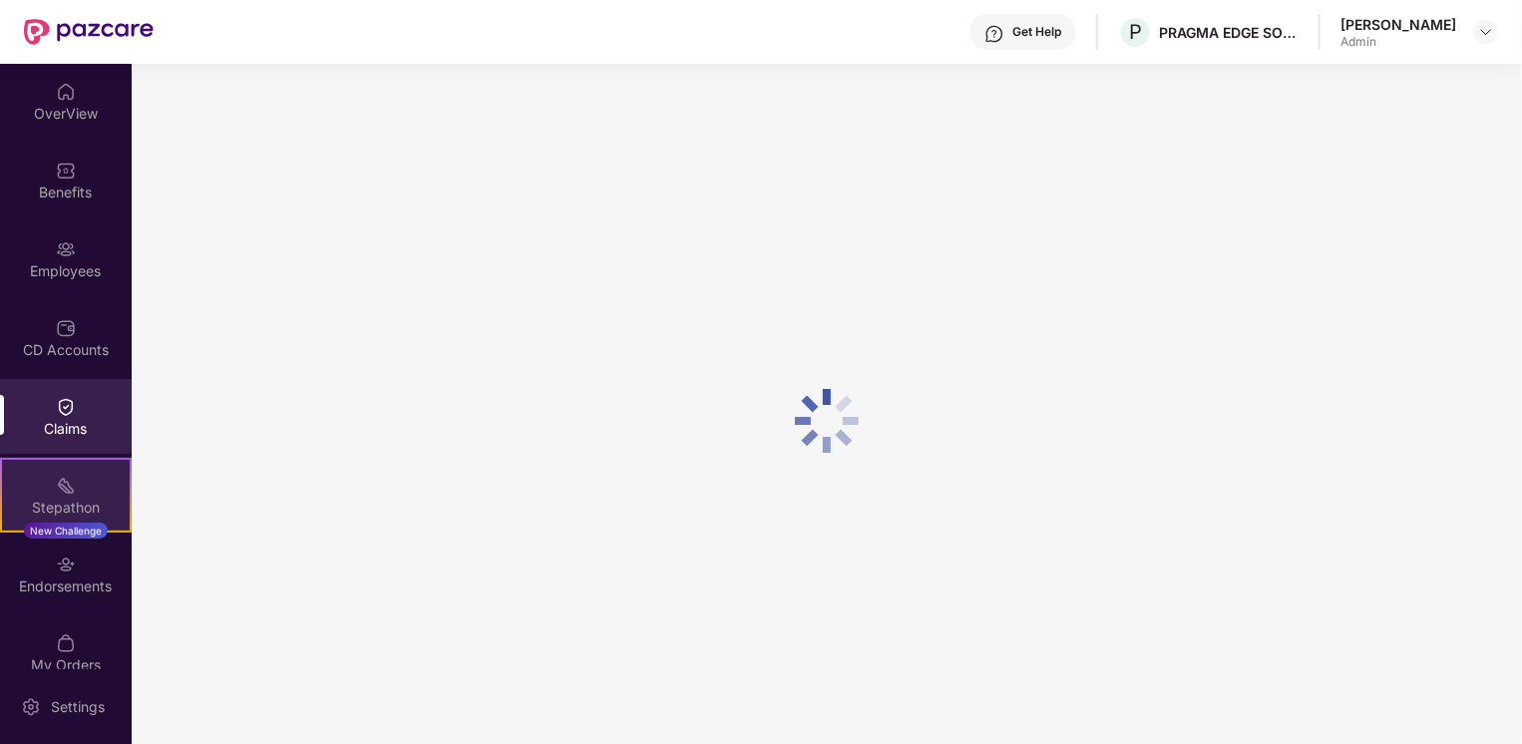
click at [57, 495] on img at bounding box center [66, 486] width 20 height 20
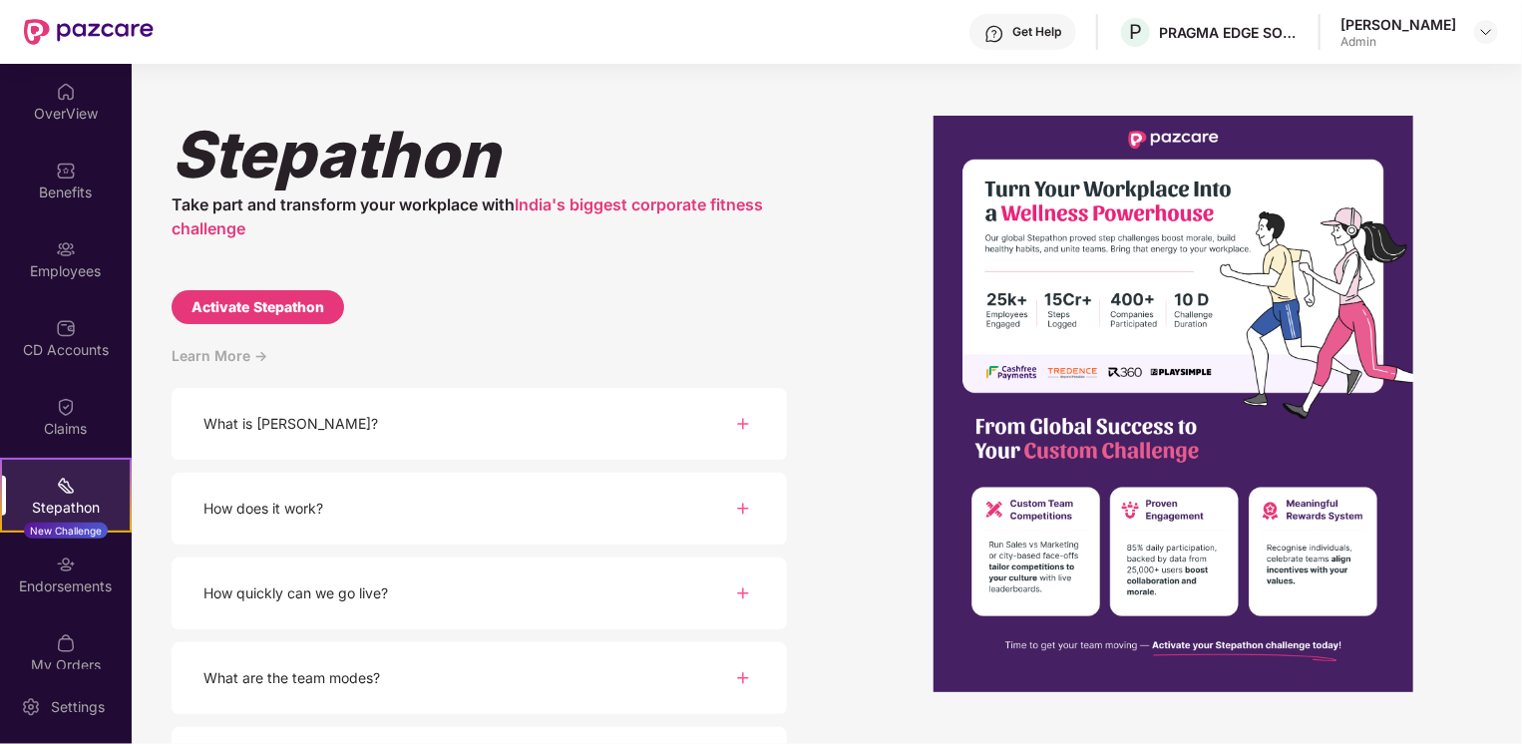
click at [1049, 39] on div "Get Help" at bounding box center [1036, 32] width 49 height 16
